Goal: Check status: Check status

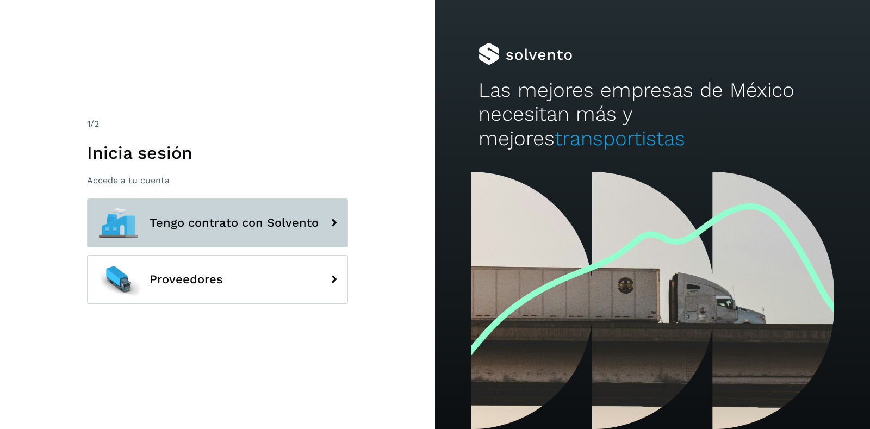
click at [153, 218] on span "Tengo contrato con Solvento" at bounding box center [234, 222] width 169 height 13
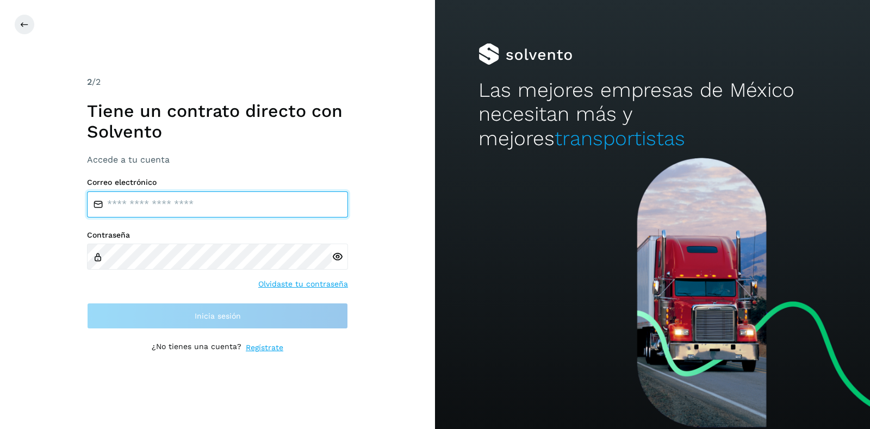
type input "**********"
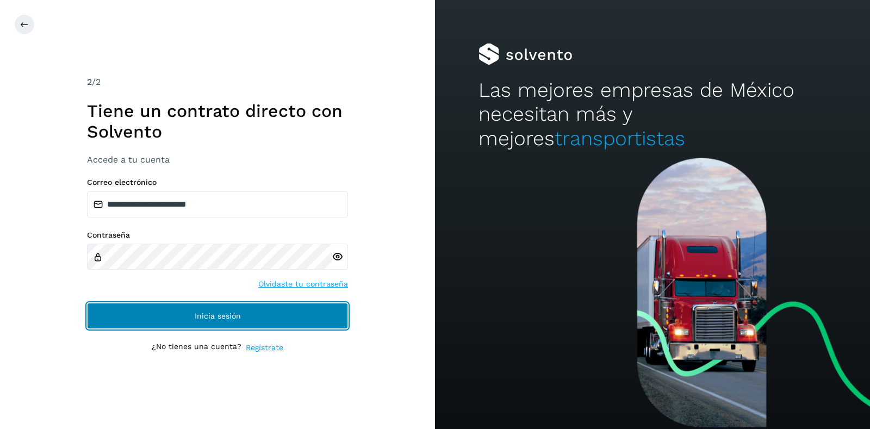
click at [235, 320] on span "Inicia sesión" at bounding box center [218, 316] width 46 height 8
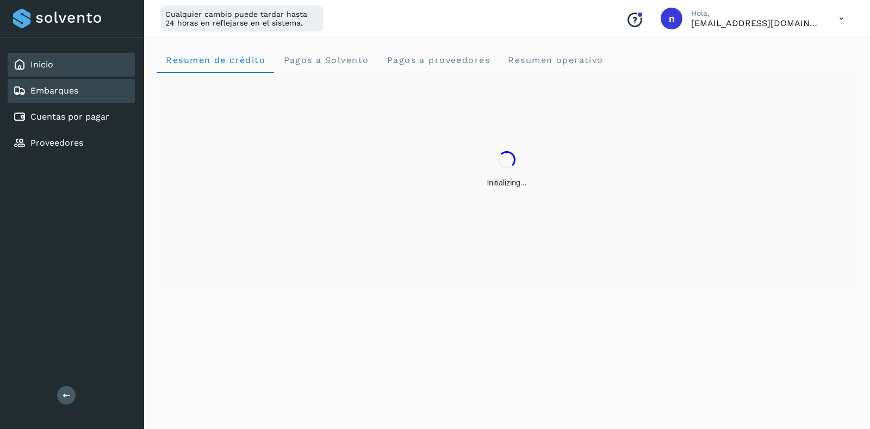
click at [105, 92] on div "Embarques" at bounding box center [71, 91] width 127 height 24
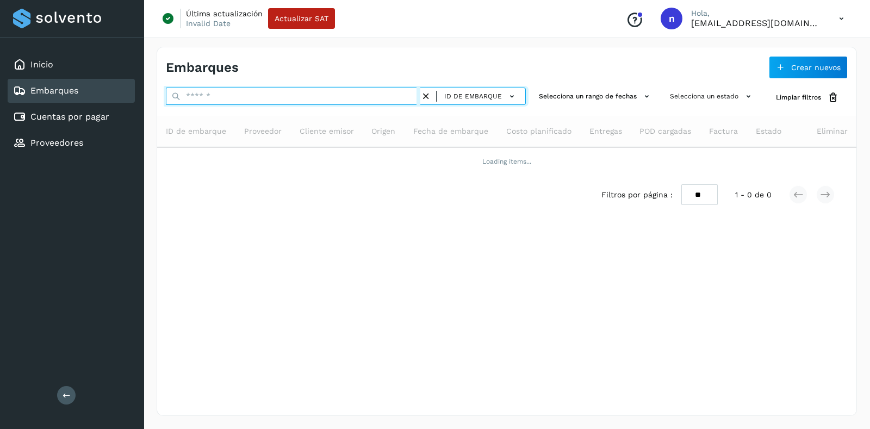
click at [247, 99] on input "text" at bounding box center [293, 96] width 255 height 17
paste input "**********"
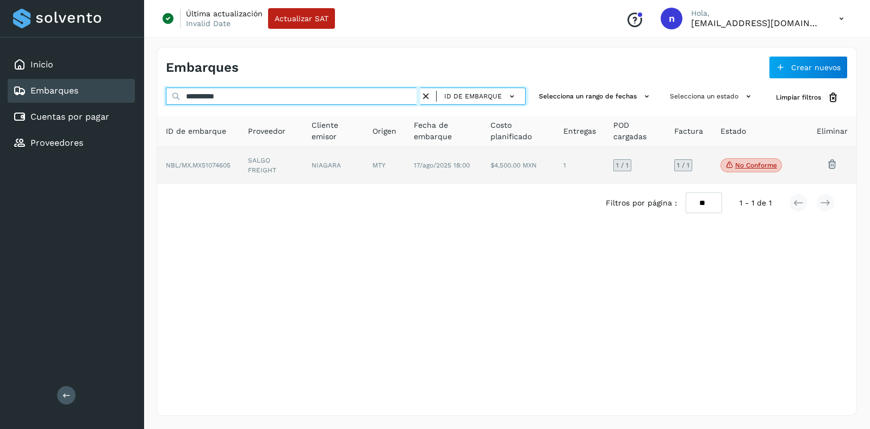
type input "**********"
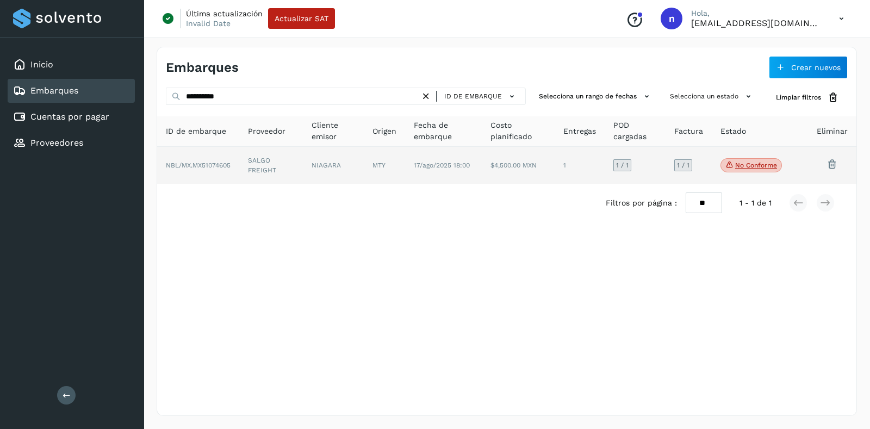
click at [605, 172] on td "1" at bounding box center [635, 165] width 61 height 37
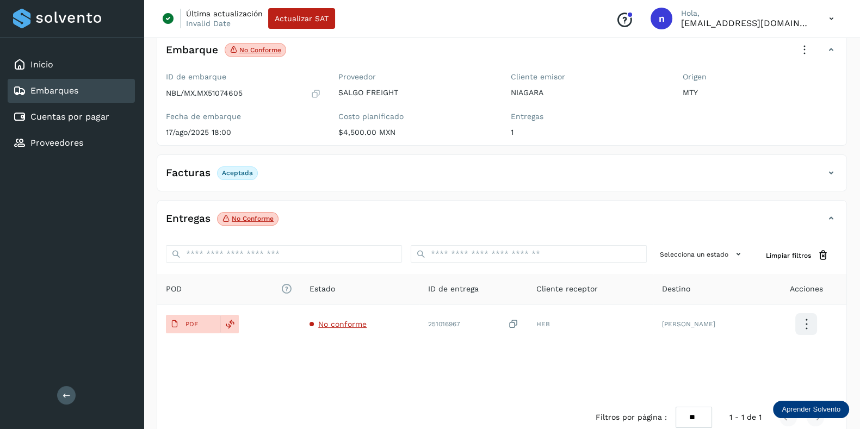
scroll to position [88, 0]
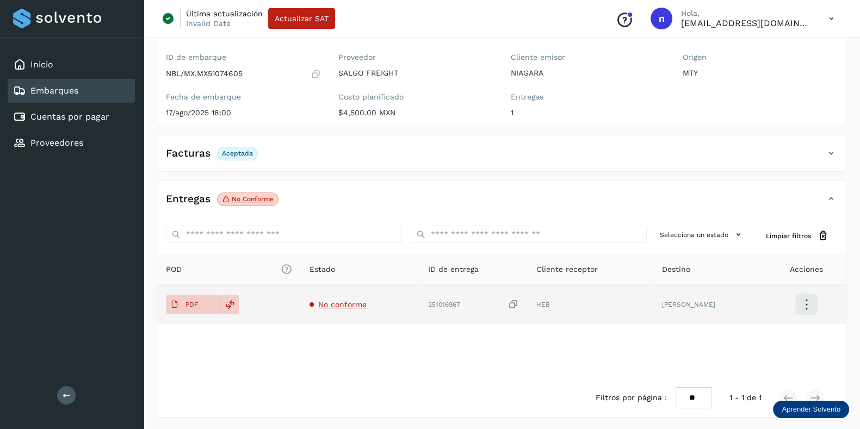
click at [419, 297] on td "No conforme" at bounding box center [473, 304] width 108 height 39
click at [345, 300] on span "No conforme" at bounding box center [342, 304] width 48 height 9
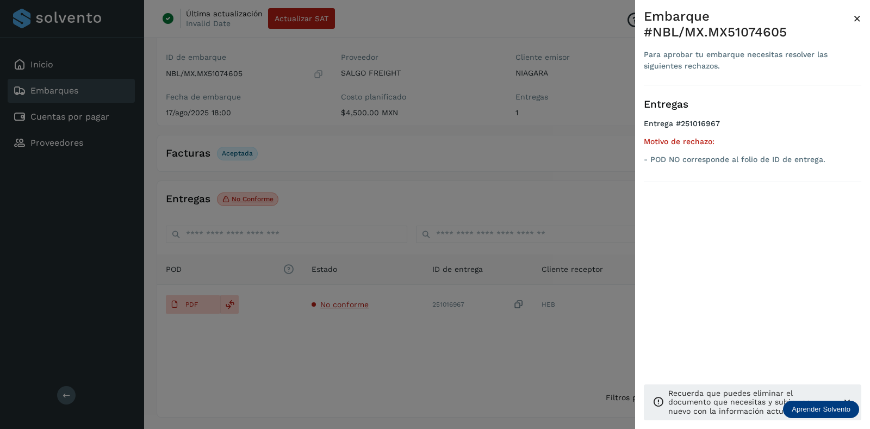
click at [179, 304] on div at bounding box center [435, 214] width 870 height 429
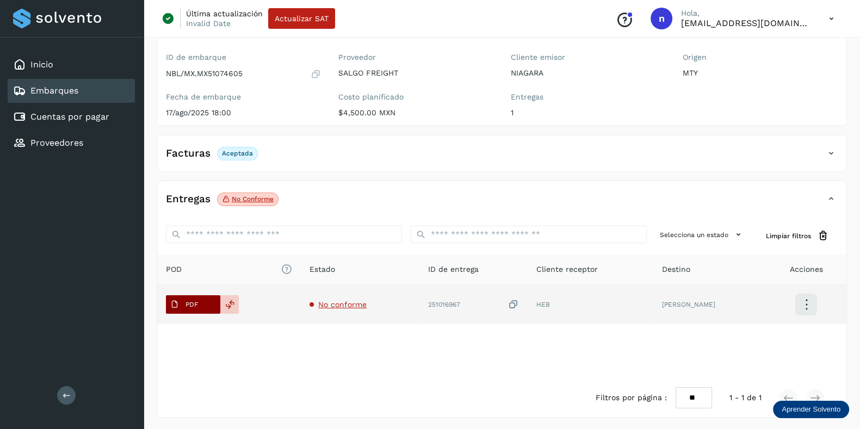
click at [179, 305] on span "PDF" at bounding box center [184, 304] width 36 height 17
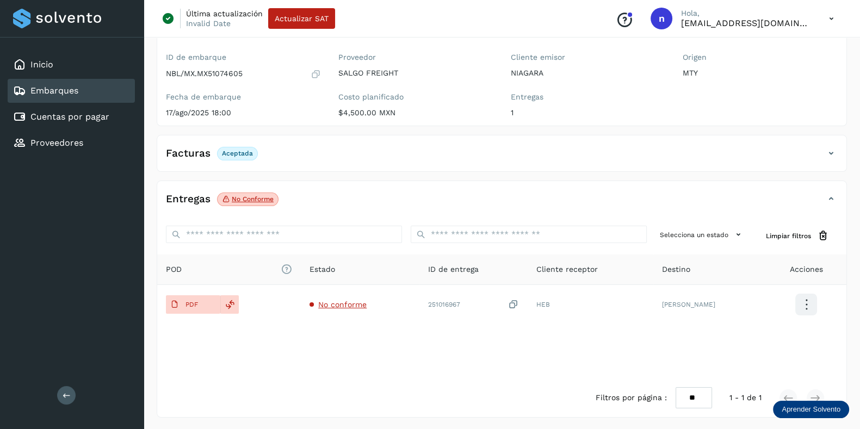
click at [243, 356] on div "POD El tamaño máximo de archivo es de 20 Mb. Estado ID de entrega Cliente recep…" at bounding box center [501, 317] width 689 height 124
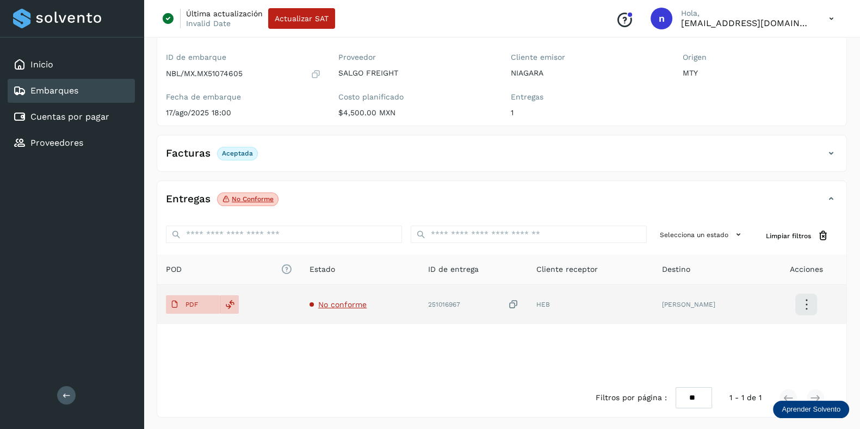
click at [359, 300] on span "No conforme" at bounding box center [342, 304] width 48 height 9
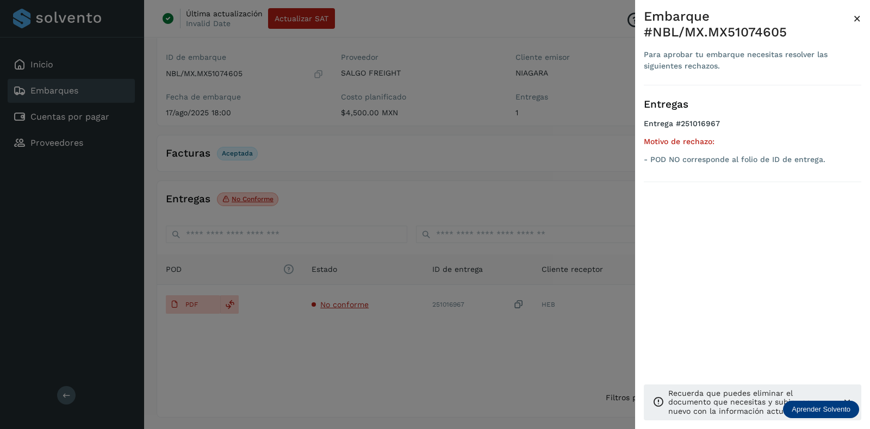
click at [276, 371] on div at bounding box center [435, 214] width 870 height 429
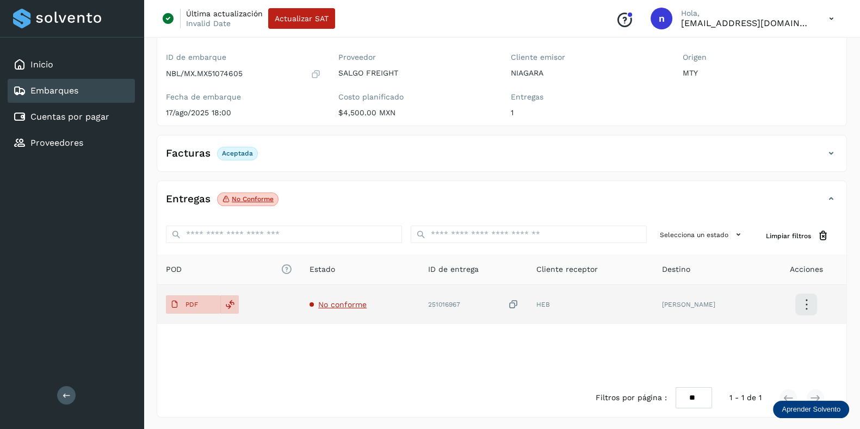
click at [519, 301] on icon at bounding box center [513, 304] width 11 height 11
